Goal: Information Seeking & Learning: Find specific fact

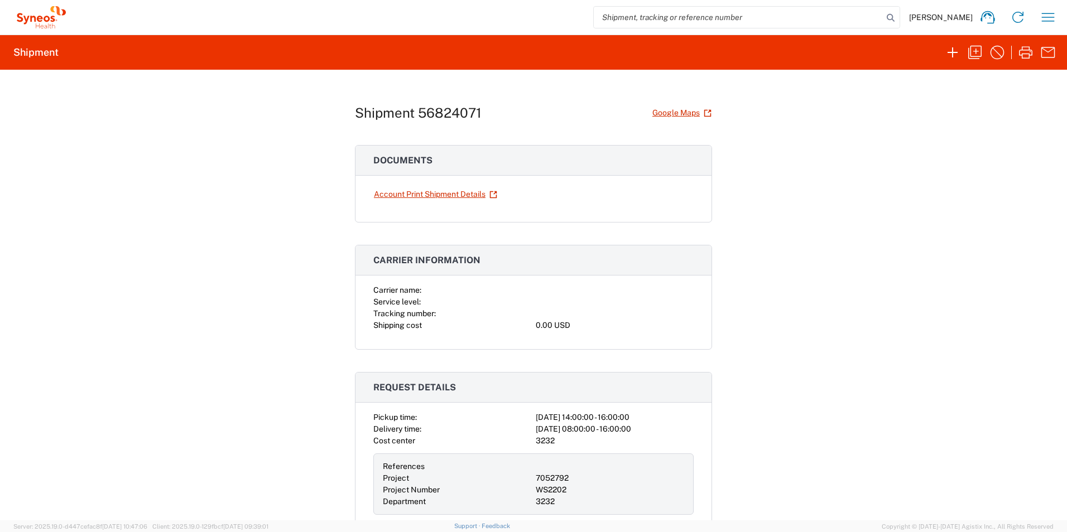
scroll to position [558, 0]
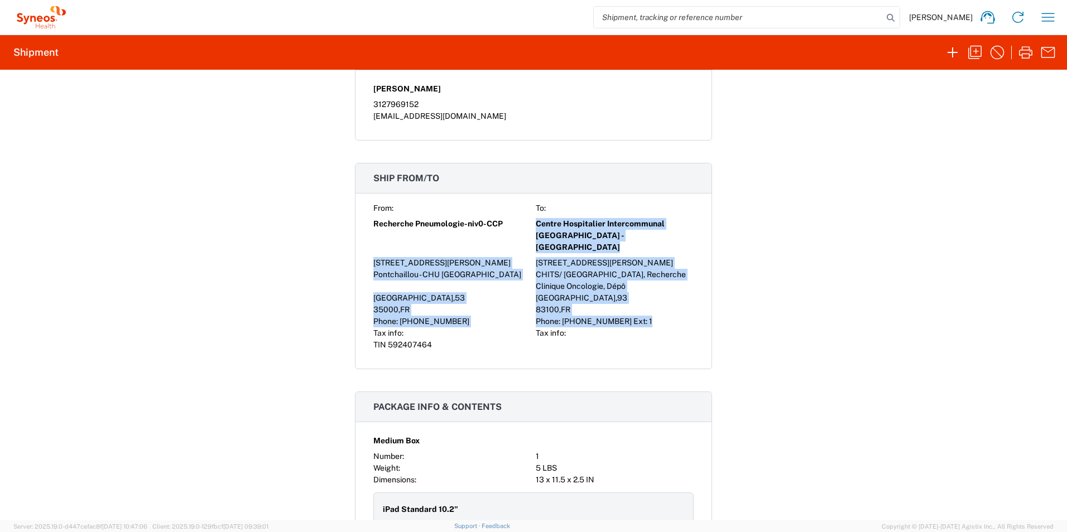
drag, startPoint x: 534, startPoint y: 223, endPoint x: 653, endPoint y: 308, distance: 146.5
click at [653, 308] on div "From: To: Recherche Pneumologie-niv0-[GEOGRAPHIC_DATA] Intercommunal [GEOGRAPHI…" at bounding box center [533, 277] width 320 height 148
copy div "Centre Hospitalier Intercommunal [GEOGRAPHIC_DATA] - [GEOGRAPHIC_DATA] [STREET_…"
click at [556, 222] on span "Centre Hospitalier Intercommunal [GEOGRAPHIC_DATA] - [GEOGRAPHIC_DATA]" at bounding box center [615, 235] width 158 height 35
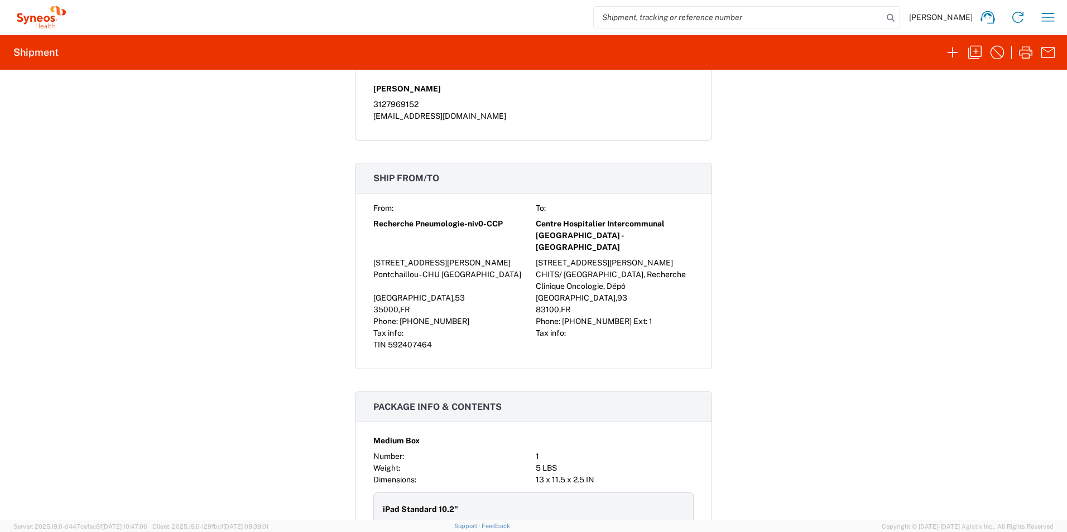
drag, startPoint x: 533, startPoint y: 224, endPoint x: 682, endPoint y: 235, distance: 149.4
click at [682, 235] on span "Centre Hospitalier Intercommunal [GEOGRAPHIC_DATA] - [GEOGRAPHIC_DATA]" at bounding box center [615, 235] width 158 height 35
copy span "Centre Hospitalier Intercommunal [GEOGRAPHIC_DATA] - [GEOGRAPHIC_DATA]"
drag, startPoint x: 535, startPoint y: 251, endPoint x: 571, endPoint y: 248, distance: 36.3
click at [571, 257] on div "[STREET_ADDRESS][PERSON_NAME]" at bounding box center [615, 263] width 158 height 12
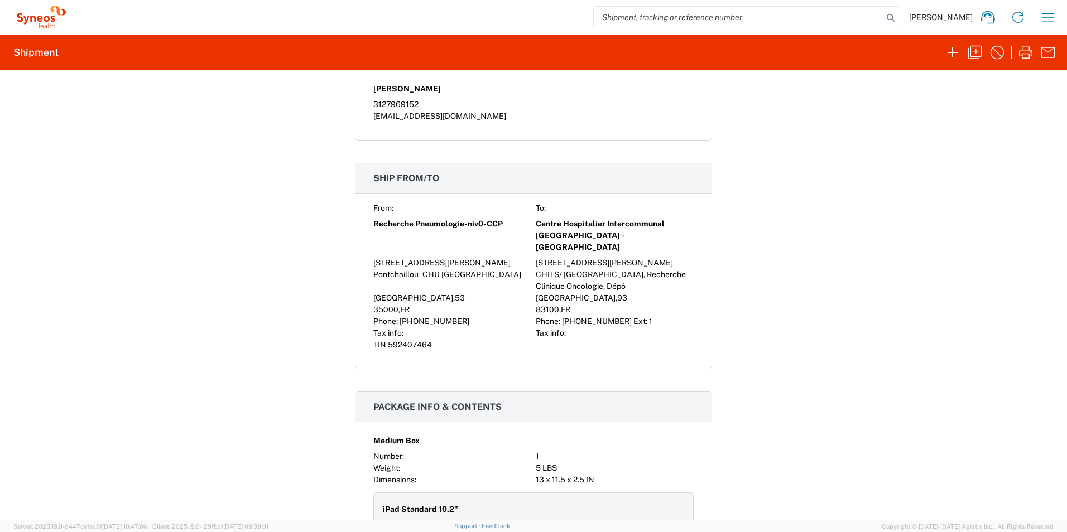
drag, startPoint x: 571, startPoint y: 248, endPoint x: 533, endPoint y: 248, distance: 38.0
click at [536, 257] on div "[STREET_ADDRESS][PERSON_NAME]" at bounding box center [615, 263] width 158 height 12
drag, startPoint x: 531, startPoint y: 249, endPoint x: 629, endPoint y: 248, distance: 97.7
click at [629, 257] on div "[STREET_ADDRESS][PERSON_NAME]" at bounding box center [615, 263] width 158 height 12
copy div "[STREET_ADDRESS][PERSON_NAME]"
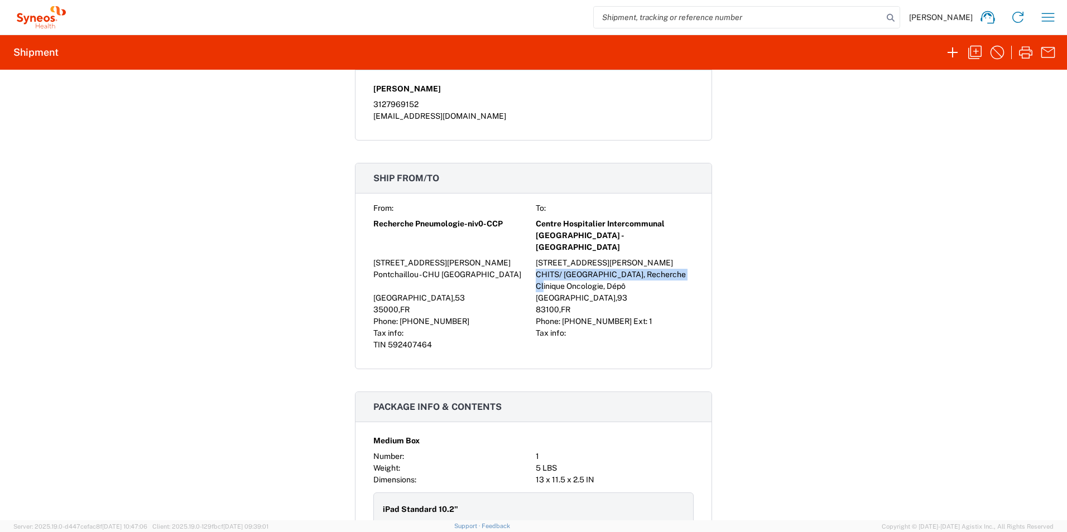
drag, startPoint x: 533, startPoint y: 263, endPoint x: 681, endPoint y: 257, distance: 148.0
click at [681, 269] on div "CHITS/ [GEOGRAPHIC_DATA], Recherche Clinique Oncologie, Dépô" at bounding box center [615, 280] width 158 height 23
copy div "CHITS/ [GEOGRAPHIC_DATA], [GEOGRAPHIC_DATA]"
drag, startPoint x: 533, startPoint y: 275, endPoint x: 631, endPoint y: 276, distance: 98.2
click at [631, 276] on div "CHITS/ [GEOGRAPHIC_DATA], Recherche Clinique Oncologie, Dépô" at bounding box center [615, 280] width 158 height 23
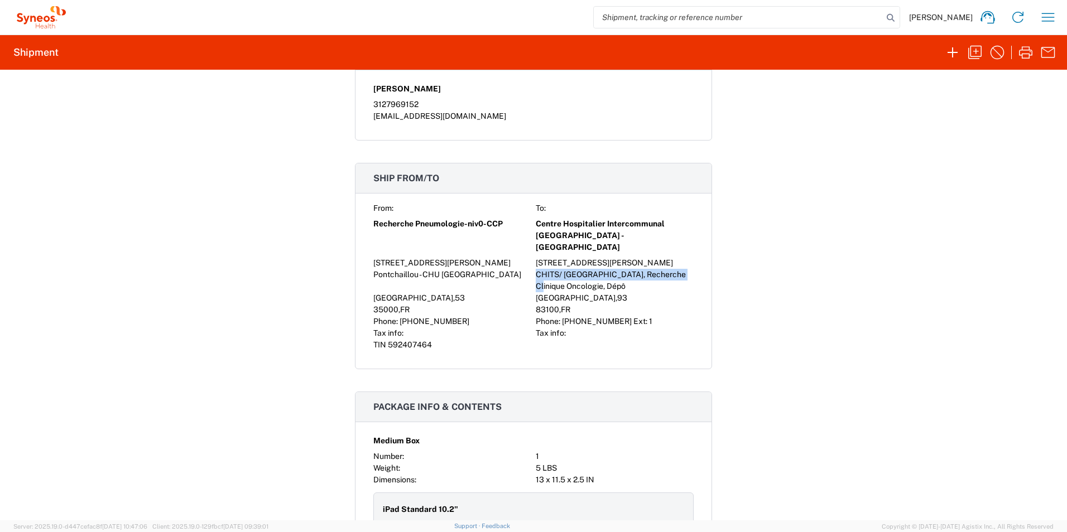
copy div "Clinique Oncologie, Dépô"
